Goal: Transaction & Acquisition: Purchase product/service

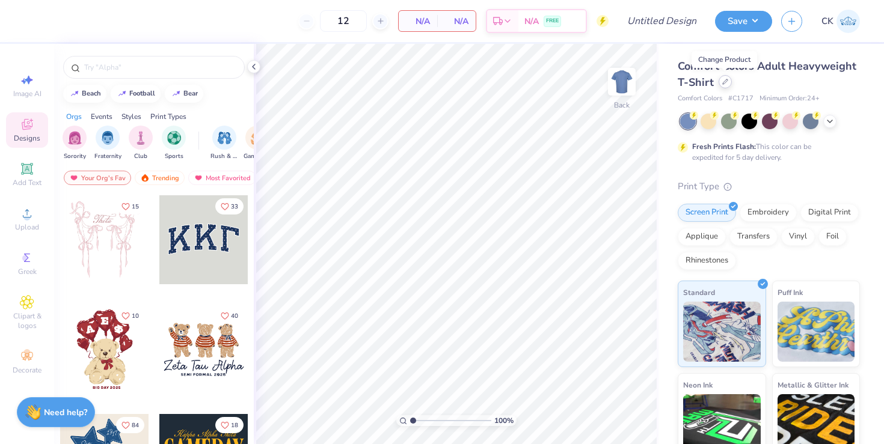
click at [722, 82] on icon at bounding box center [725, 82] width 6 height 6
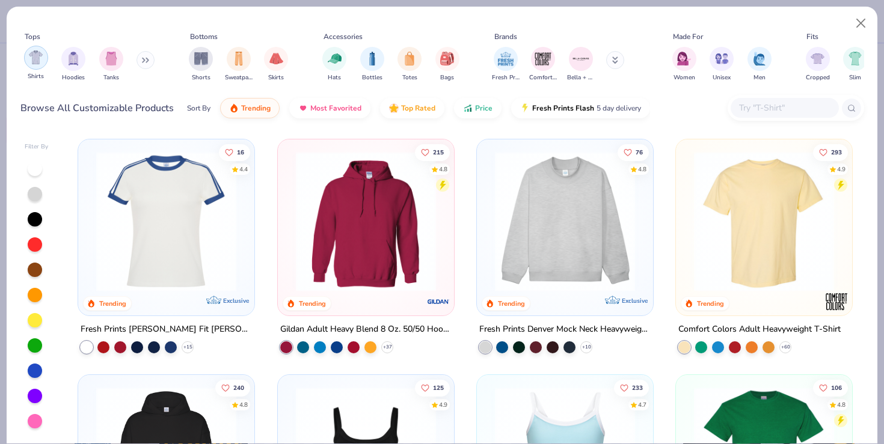
click at [41, 63] on img "filter for Shirts" at bounding box center [36, 58] width 14 height 14
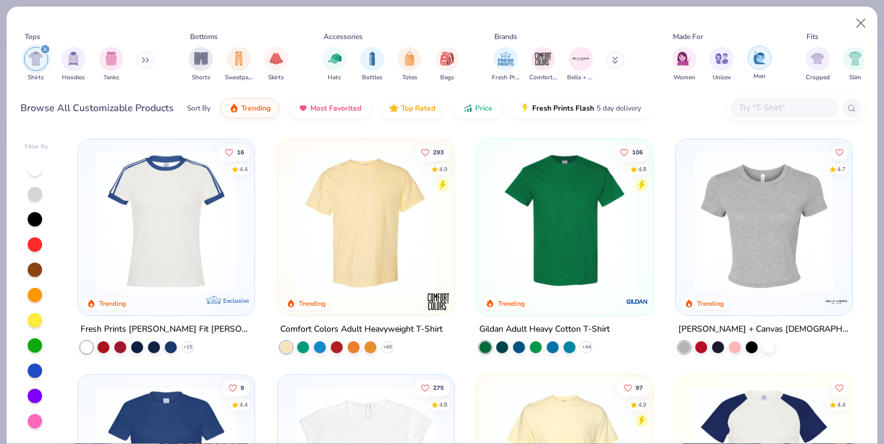
click at [756, 60] on img "filter for Men" at bounding box center [759, 58] width 13 height 14
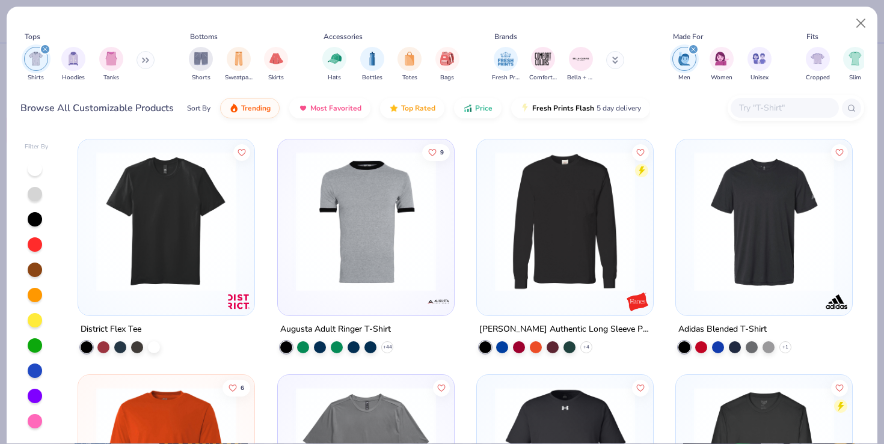
click at [694, 50] on icon "filter for Men" at bounding box center [693, 49] width 5 height 5
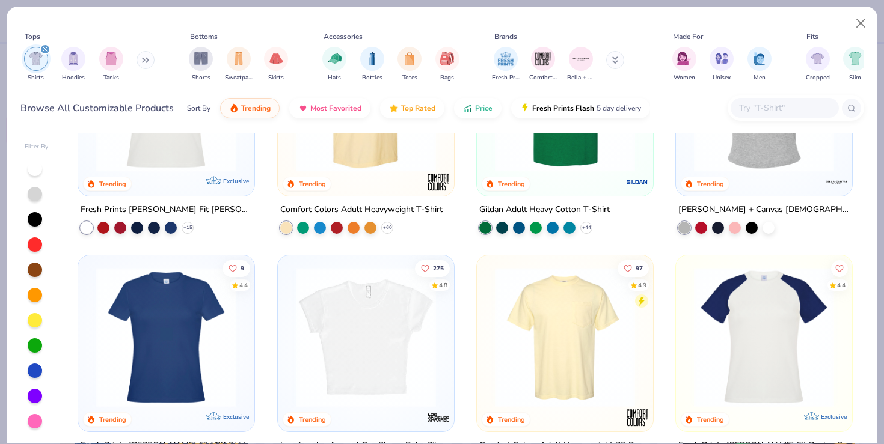
scroll to position [194, 0]
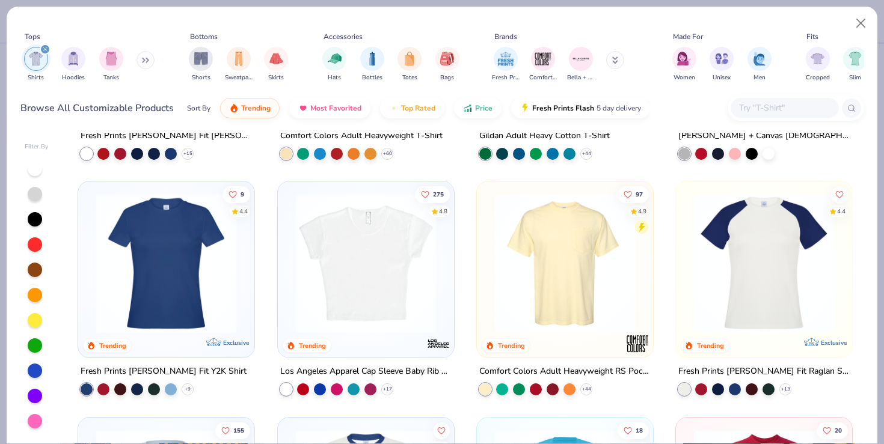
click at [565, 282] on img at bounding box center [565, 264] width 152 height 140
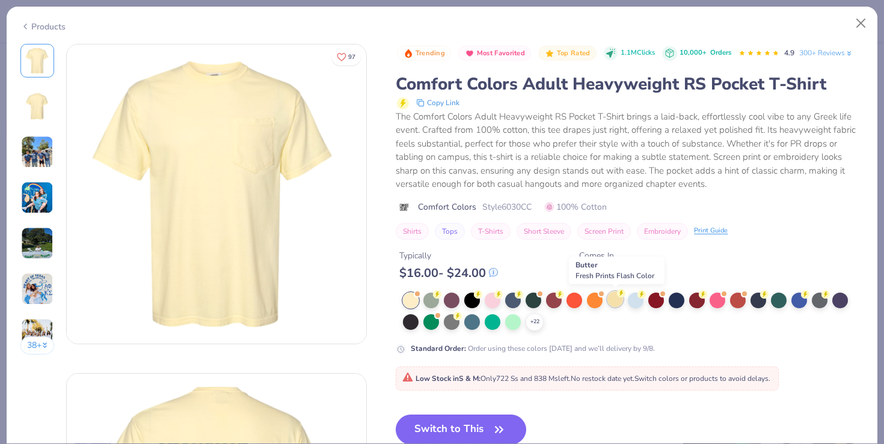
click at [616, 296] on div at bounding box center [615, 300] width 16 height 16
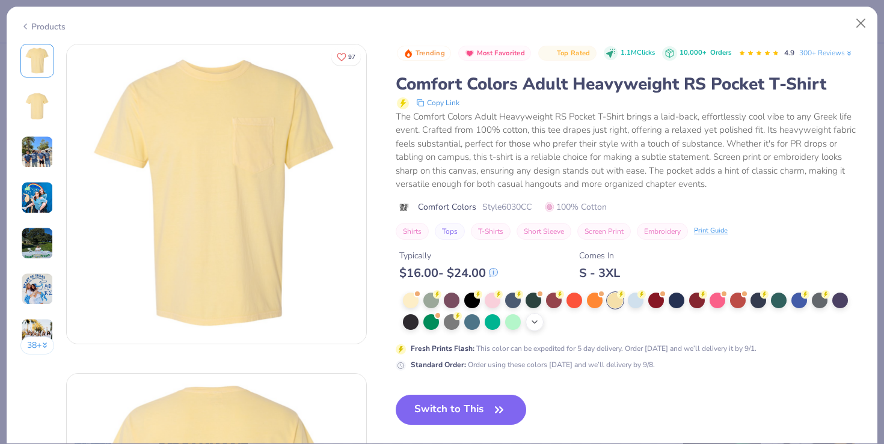
click at [536, 320] on icon at bounding box center [535, 322] width 10 height 10
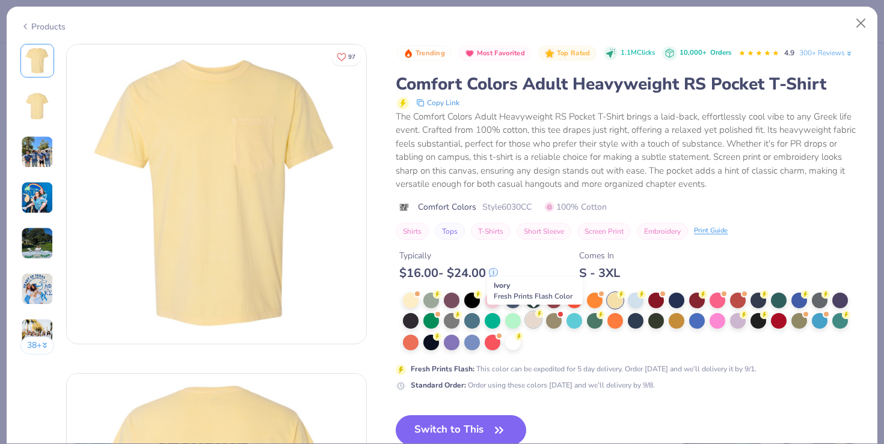
click at [535, 317] on icon at bounding box center [539, 314] width 8 height 8
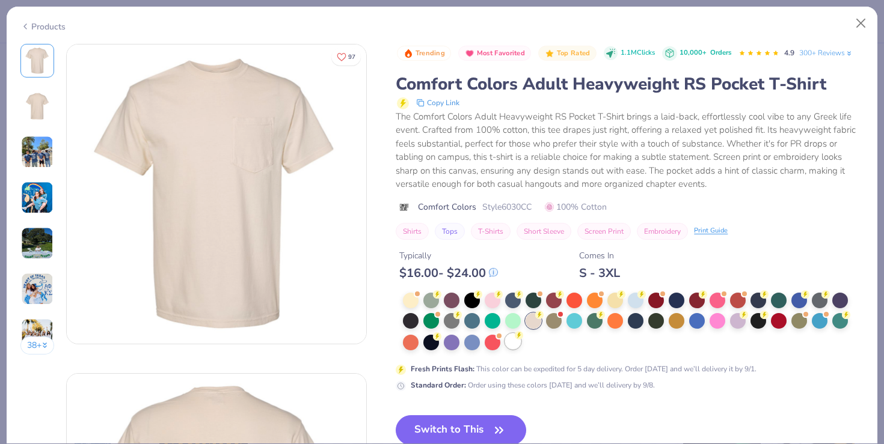
click at [511, 339] on div at bounding box center [513, 342] width 16 height 16
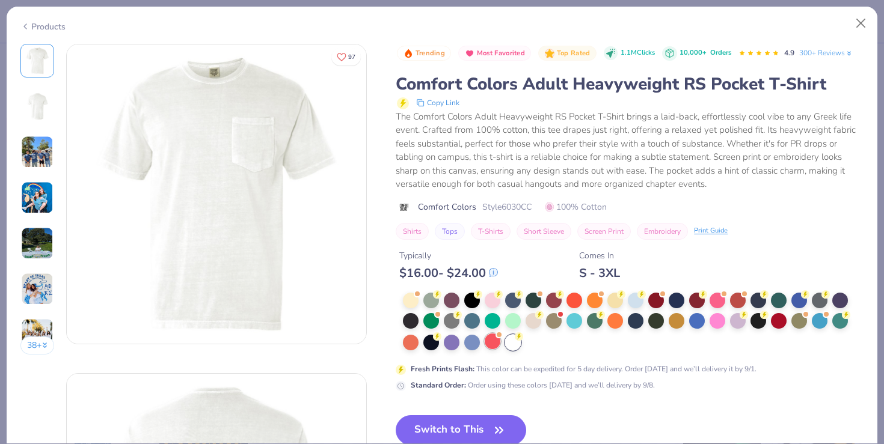
click at [495, 340] on div at bounding box center [493, 342] width 16 height 16
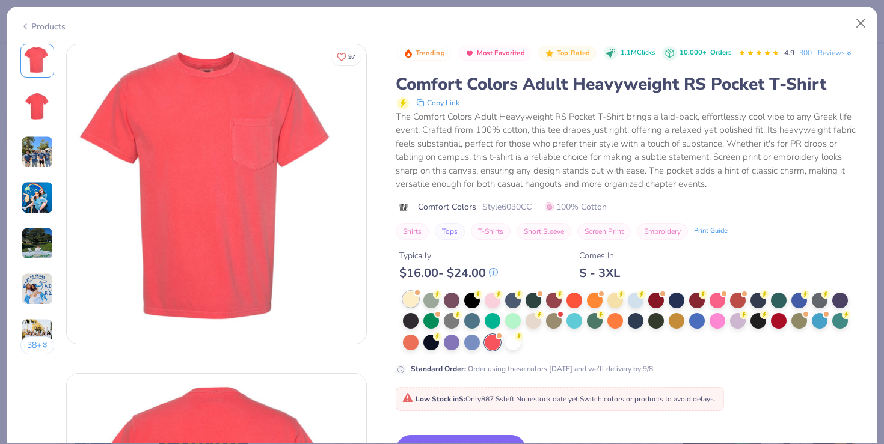
click at [414, 297] on div at bounding box center [411, 300] width 16 height 16
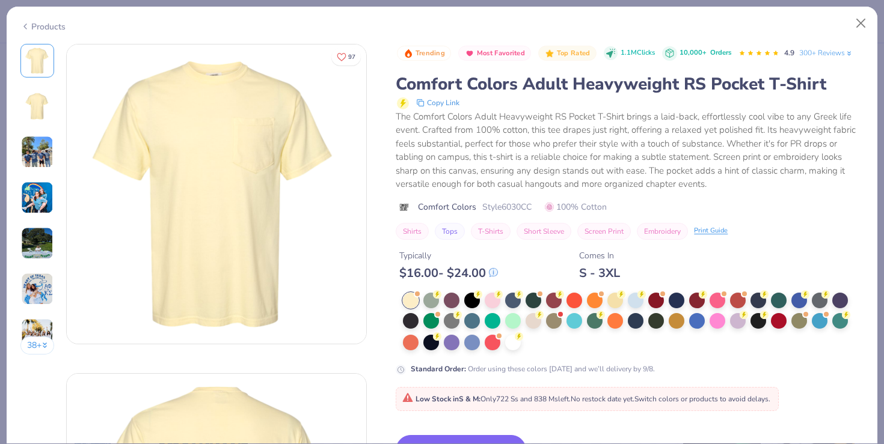
click at [35, 155] on img at bounding box center [37, 152] width 32 height 32
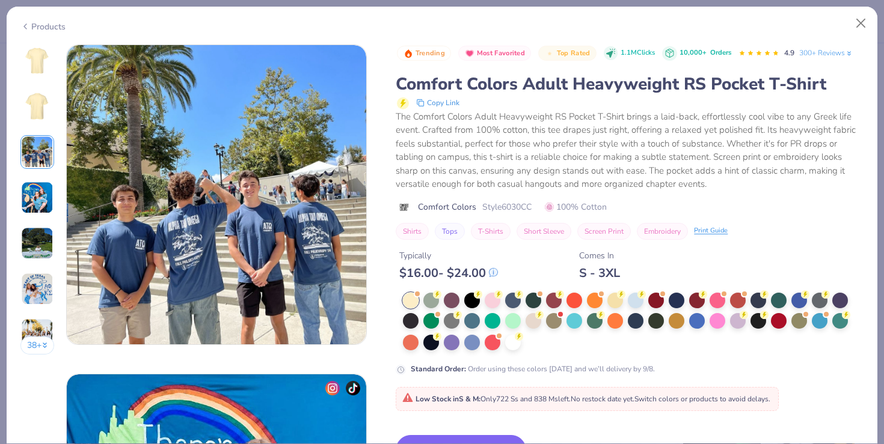
scroll to position [659, 0]
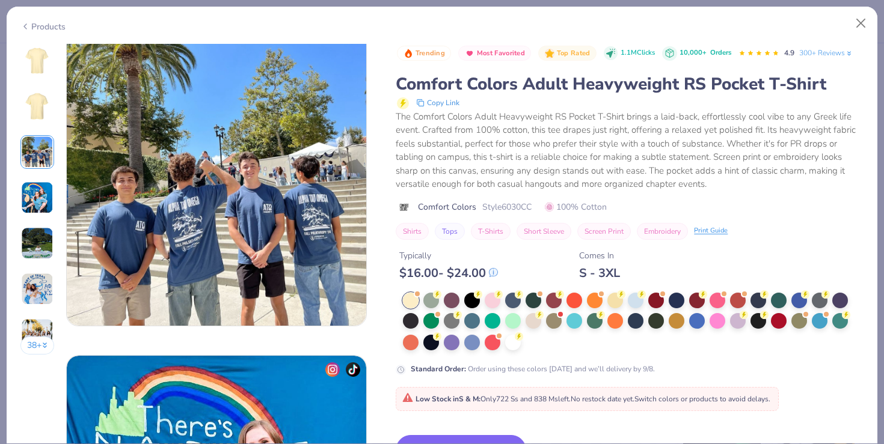
click at [34, 192] on img at bounding box center [37, 198] width 32 height 32
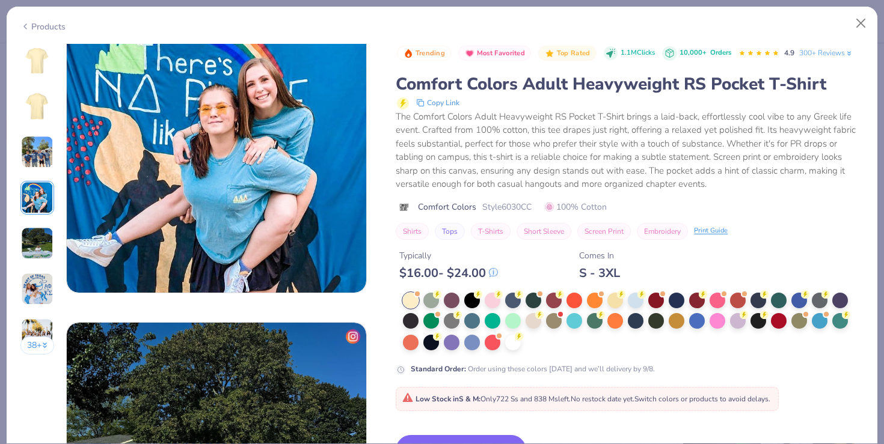
scroll to position [1013, 0]
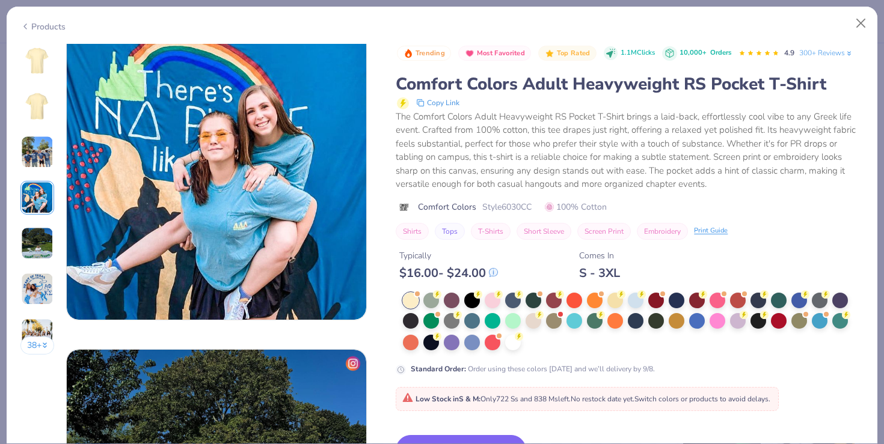
click at [519, 211] on span "Style 6030CC" at bounding box center [506, 207] width 49 height 13
copy span "6030CC"
